Goal: Transaction & Acquisition: Purchase product/service

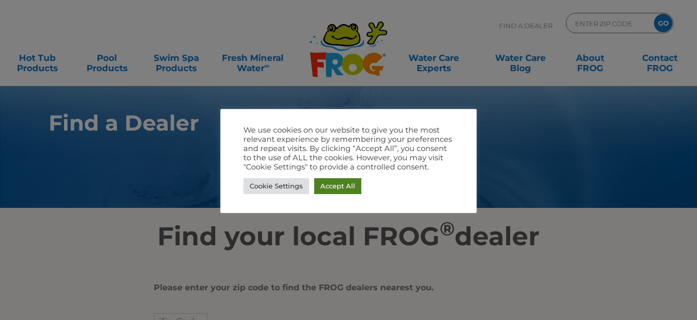
click at [322, 190] on link "Accept All" at bounding box center [337, 186] width 47 height 16
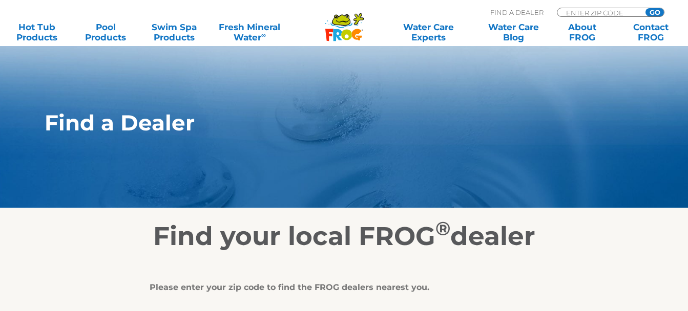
scroll to position [154, 0]
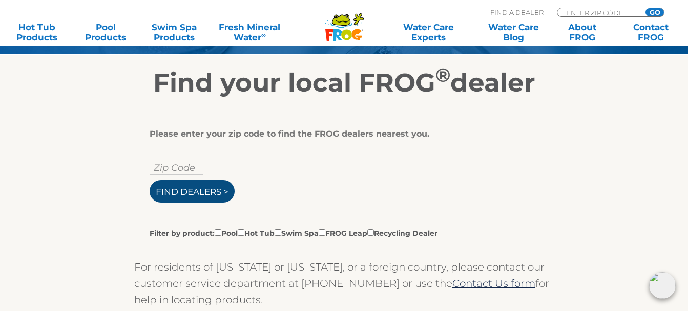
click at [187, 193] on input "Find Dealers >" at bounding box center [192, 191] width 85 height 23
type input "ENTER ZIP CODE"
click at [201, 192] on input "Find Dealers >" at bounding box center [192, 191] width 85 height 23
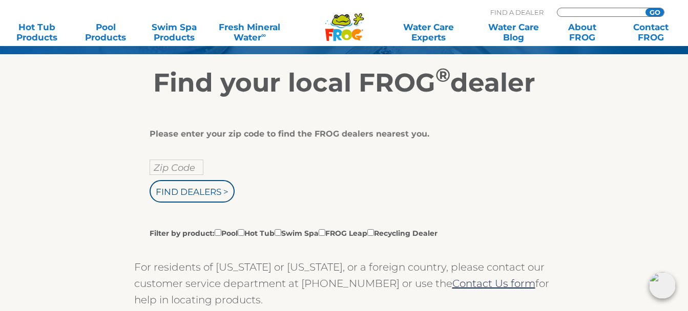
type input "ENTER ZIP CODE"
click at [187, 170] on input "text" at bounding box center [177, 167] width 54 height 15
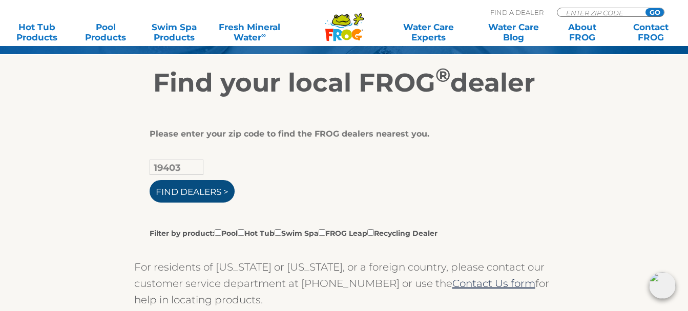
type input "19403"
click at [178, 195] on input "Find Dealers >" at bounding box center [192, 191] width 85 height 23
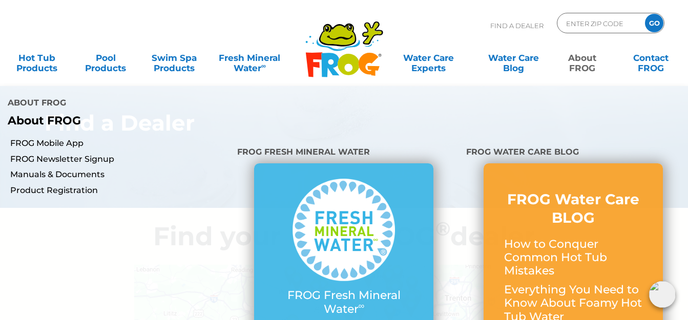
click at [578, 64] on link "About FROG" at bounding box center [582, 58] width 53 height 20
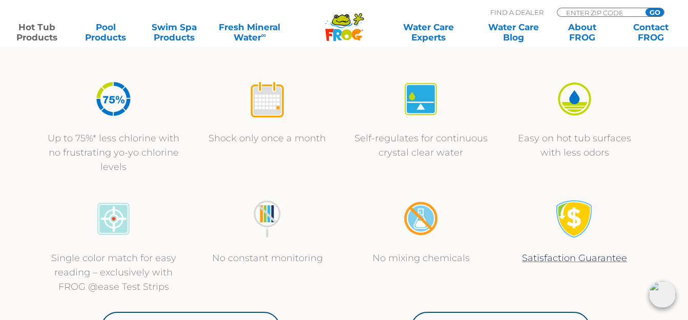
scroll to position [359, 0]
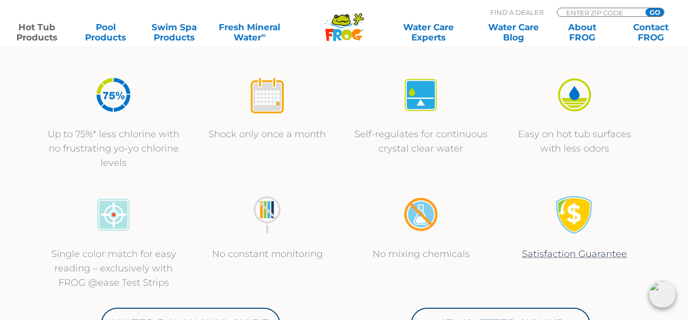
click at [430, 102] on img at bounding box center [421, 95] width 38 height 38
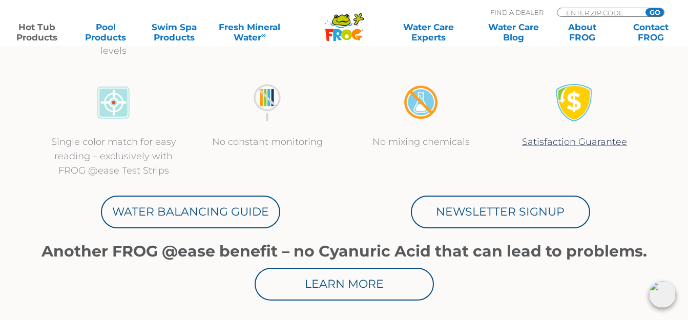
scroll to position [512, 0]
